Goal: Information Seeking & Learning: Find contact information

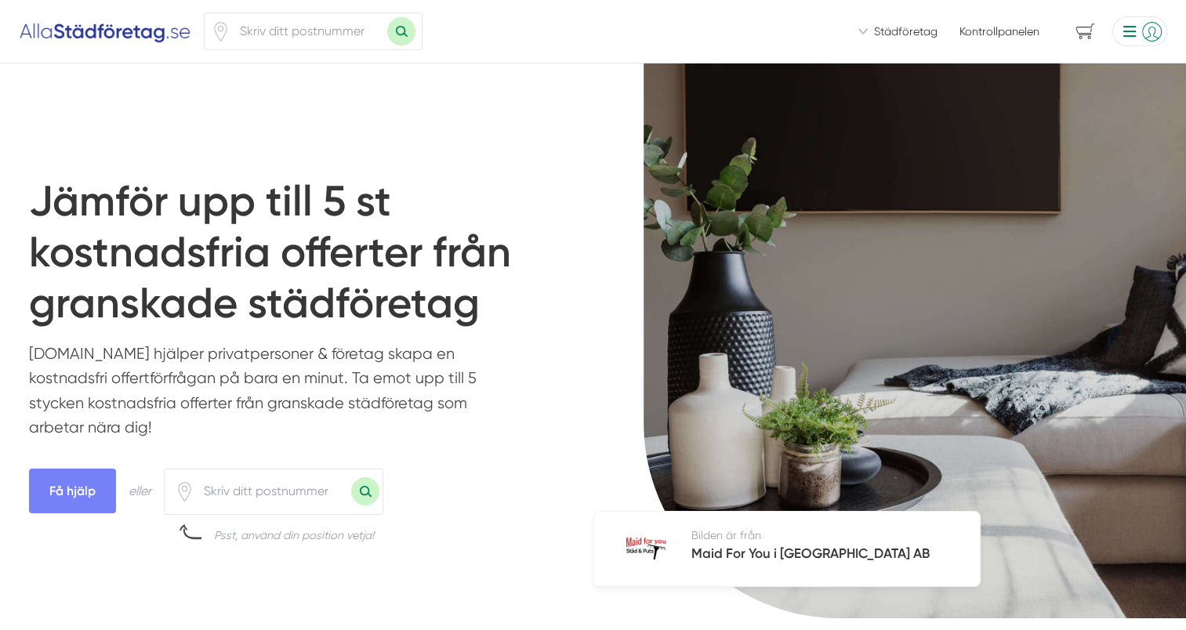
click at [335, 31] on input "number" at bounding box center [308, 31] width 157 height 36
type input "68161"
click at [387, 17] on button "Sök med postnummer" at bounding box center [401, 31] width 28 height 28
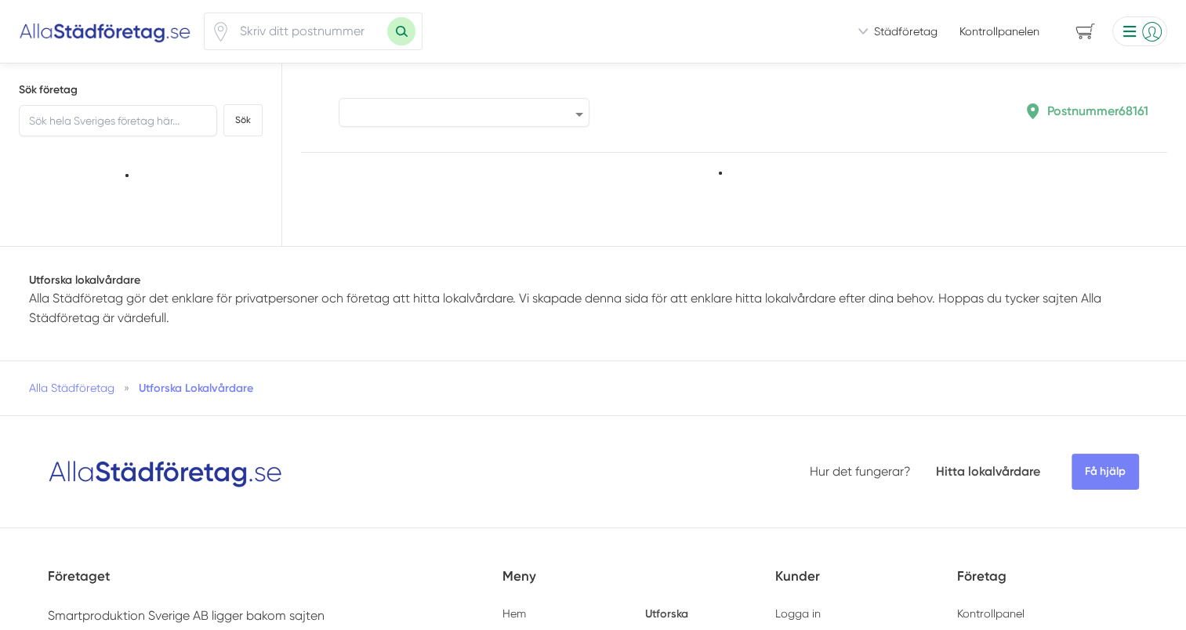
type input "68161"
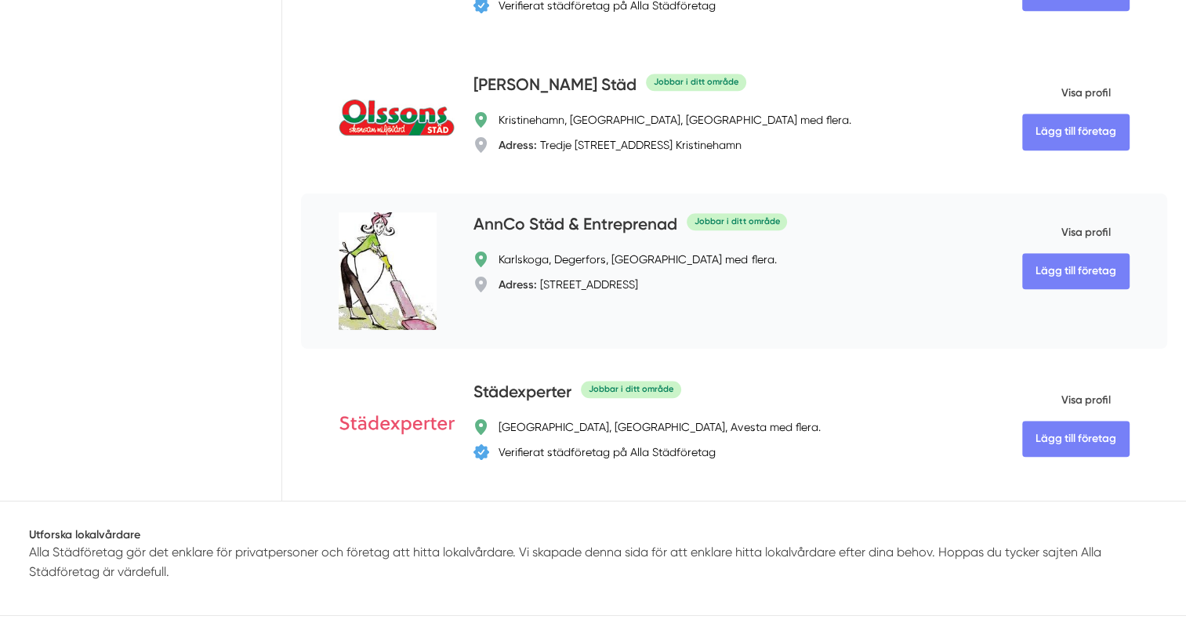
scroll to position [1175, 0]
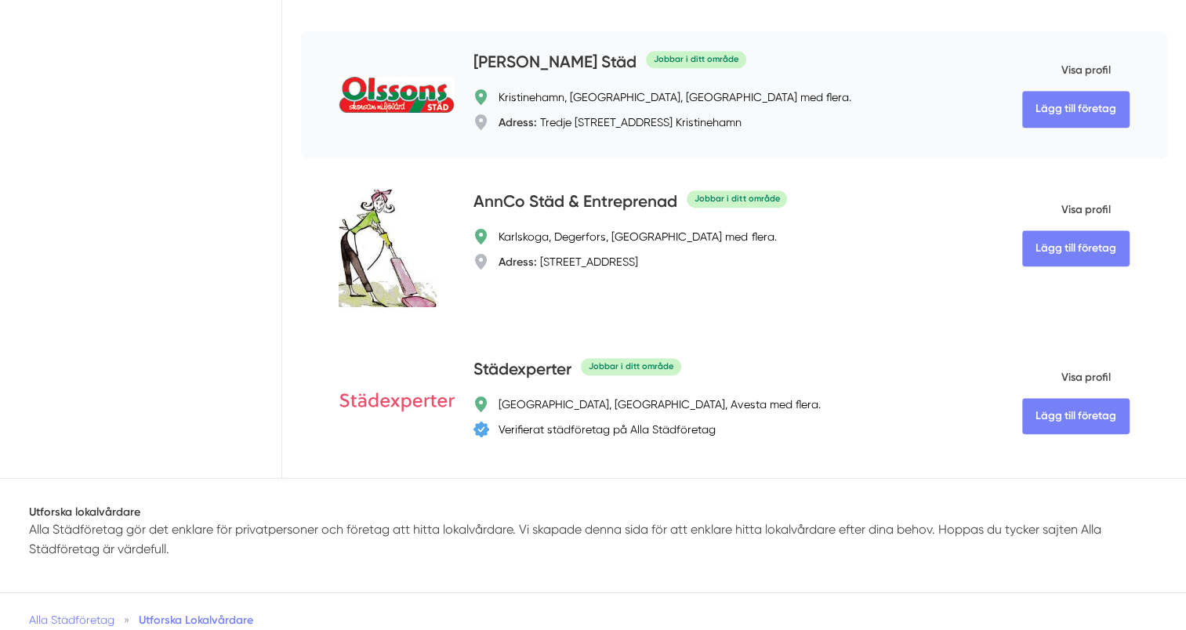
click at [423, 113] on img at bounding box center [397, 95] width 116 height 36
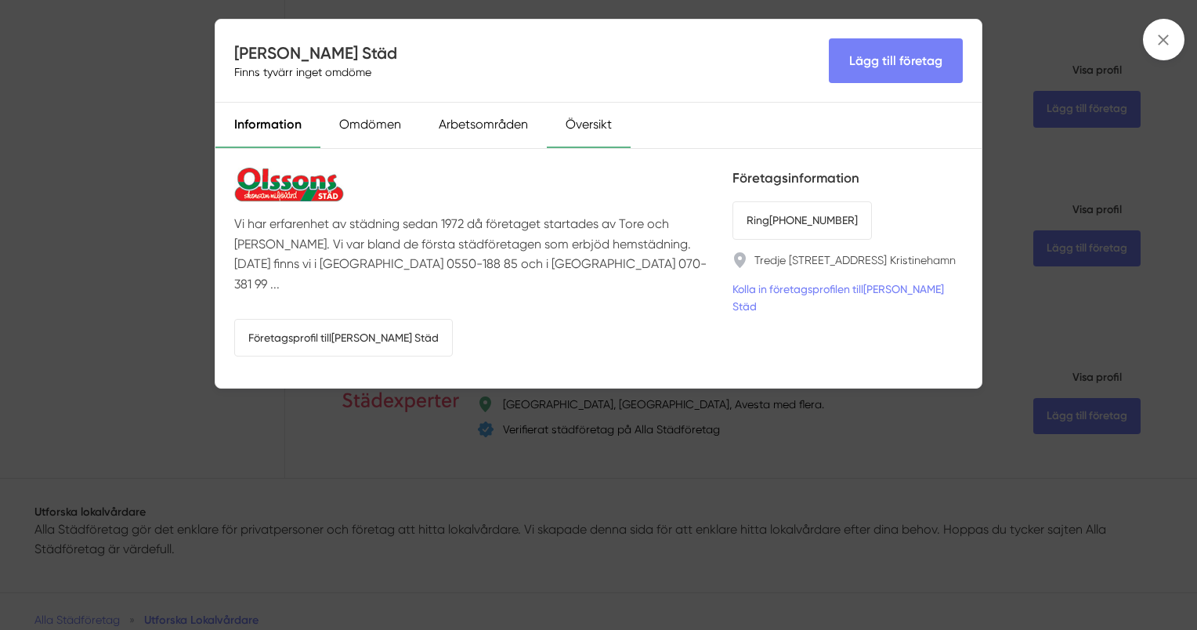
click at [587, 125] on div "Översikt" at bounding box center [589, 125] width 84 height 45
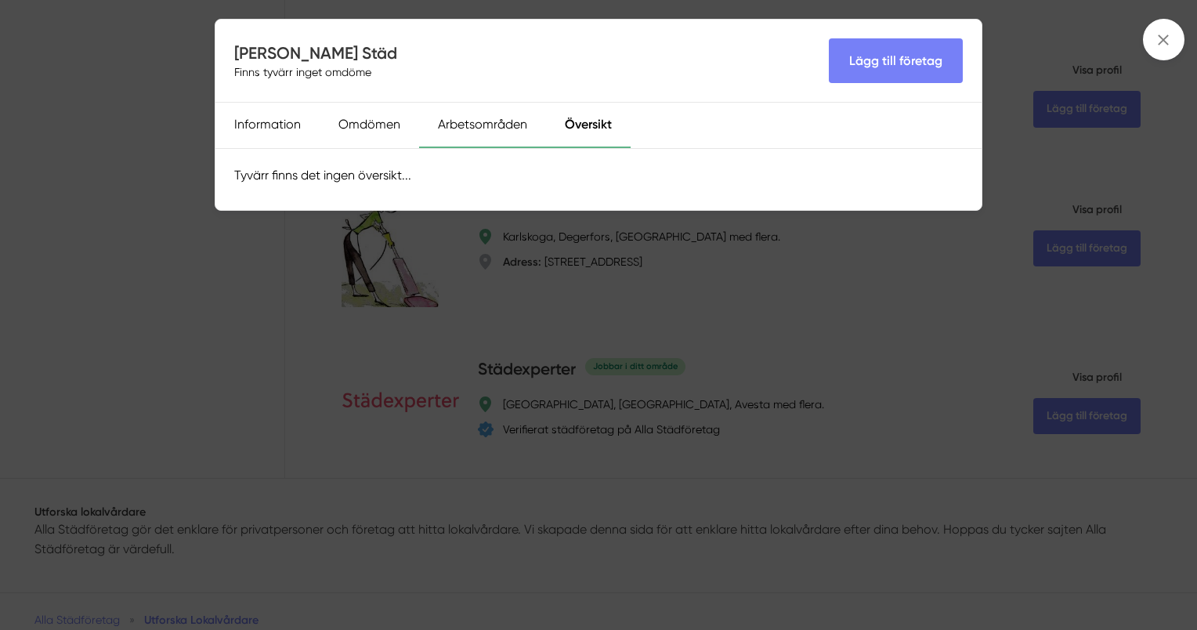
click at [500, 129] on div "Arbetsområden" at bounding box center [482, 125] width 127 height 45
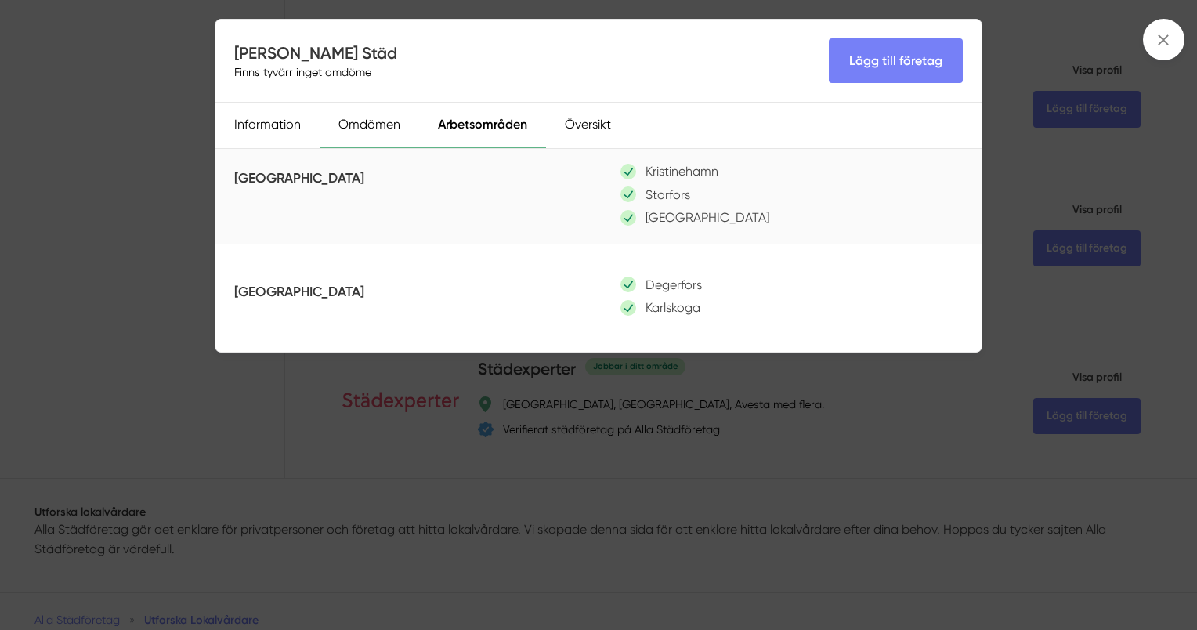
click at [382, 126] on div "Omdömen" at bounding box center [370, 125] width 100 height 45
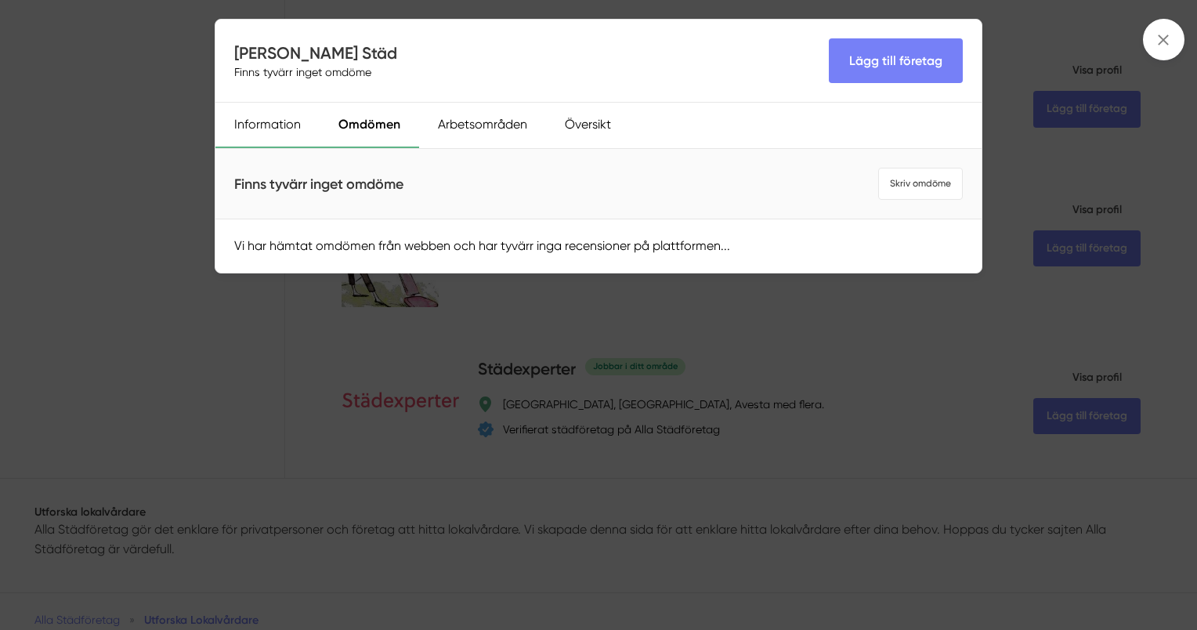
click at [280, 121] on div "Information" at bounding box center [268, 125] width 104 height 45
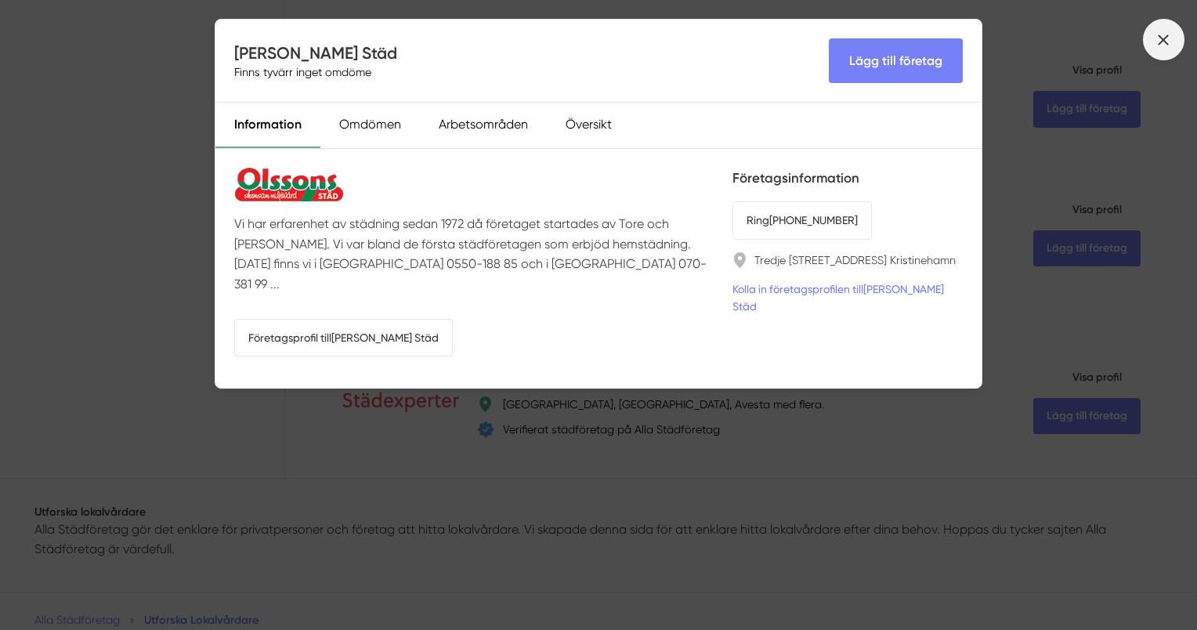
click at [1167, 39] on icon at bounding box center [1163, 39] width 17 height 17
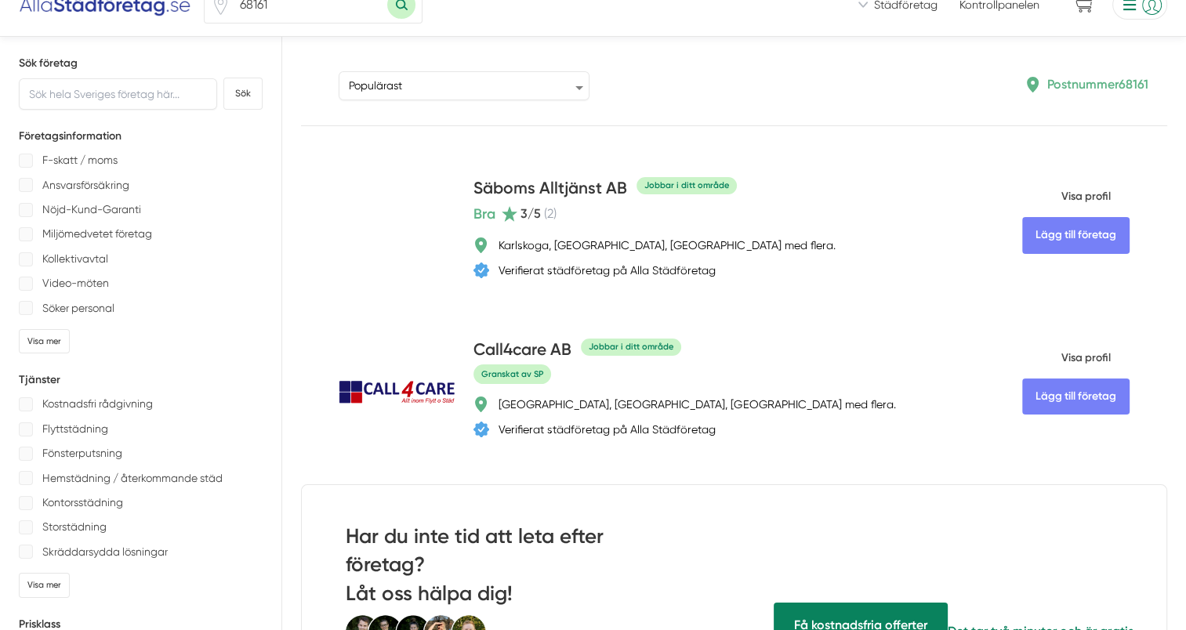
scroll to position [0, 0]
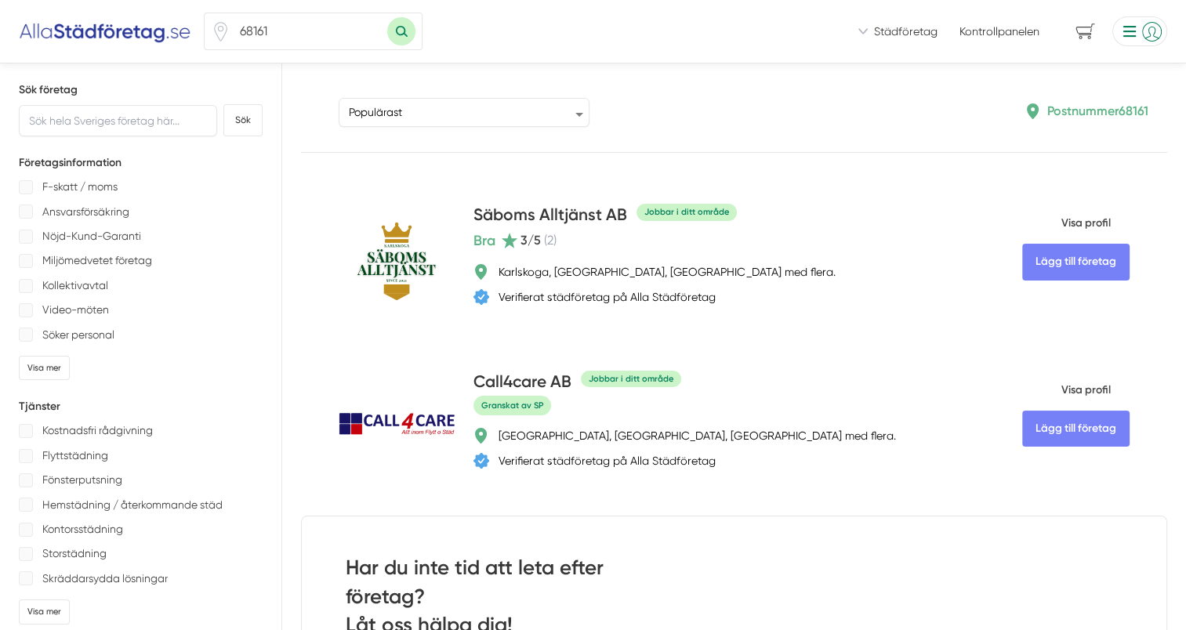
click at [992, 34] on link "Kontrollpanelen" at bounding box center [999, 32] width 80 height 16
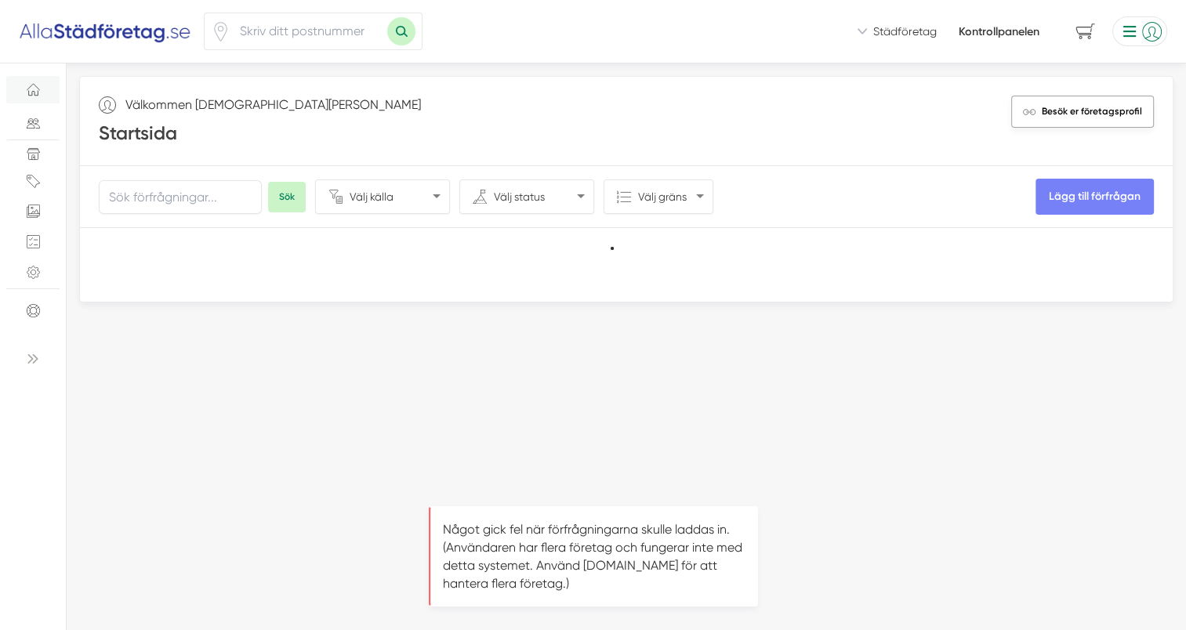
click at [1103, 103] on link "Besök er företagsprofil" at bounding box center [1082, 112] width 143 height 32
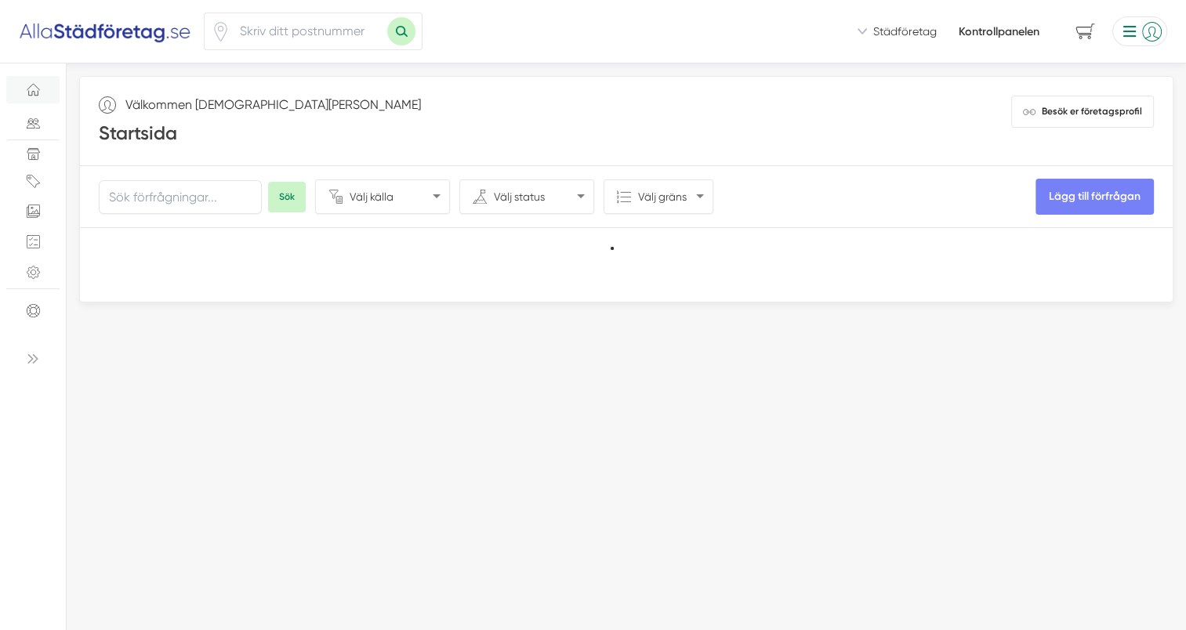
click at [120, 29] on img at bounding box center [105, 31] width 172 height 25
